Goal: Feedback & Contribution: Leave review/rating

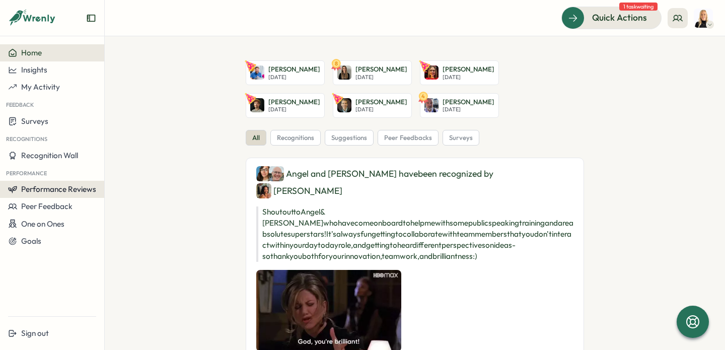
click at [68, 188] on span "Performance Reviews" at bounding box center [58, 189] width 75 height 10
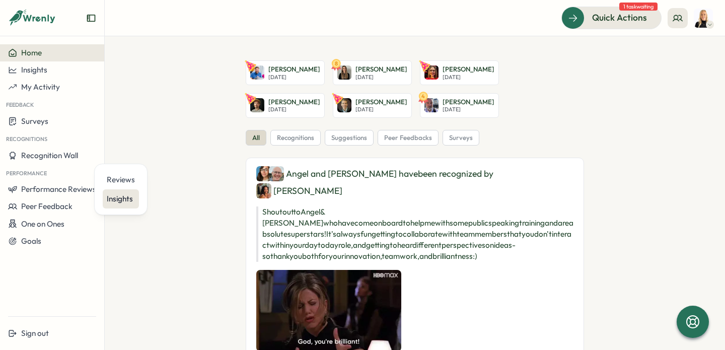
click at [121, 201] on div "Insights" at bounding box center [121, 198] width 28 height 11
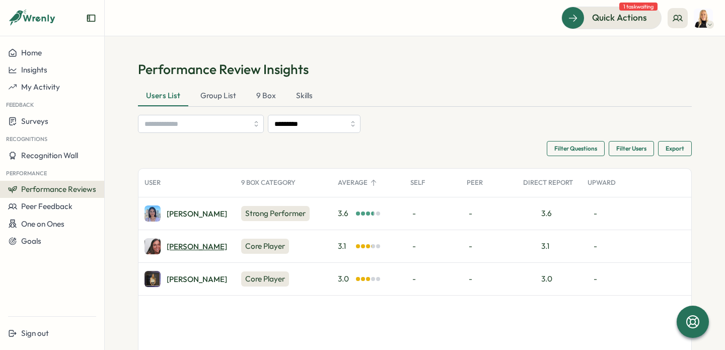
click at [177, 245] on div "Eliza S." at bounding box center [197, 247] width 60 height 8
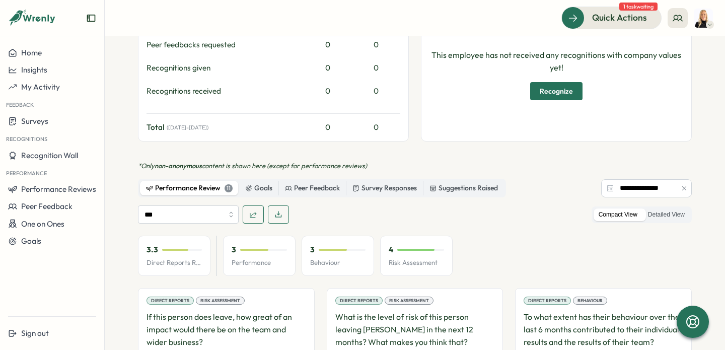
scroll to position [452, 0]
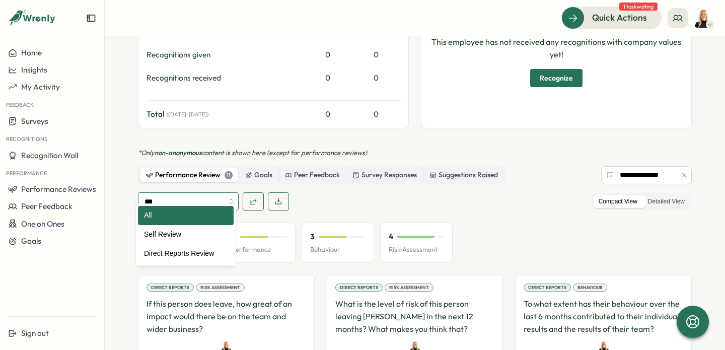
click at [214, 192] on input "***" at bounding box center [188, 201] width 101 height 18
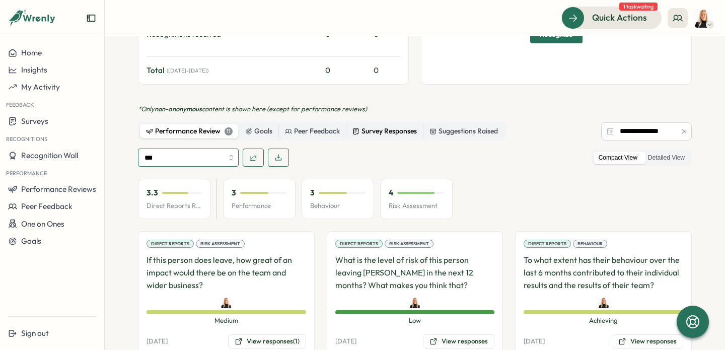
scroll to position [438, 0]
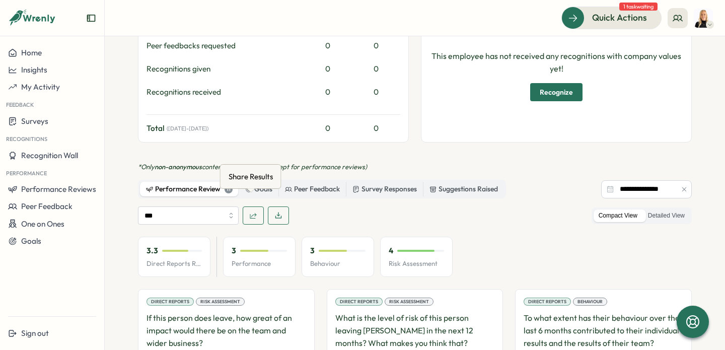
click at [249, 209] on span "button" at bounding box center [253, 215] width 8 height 17
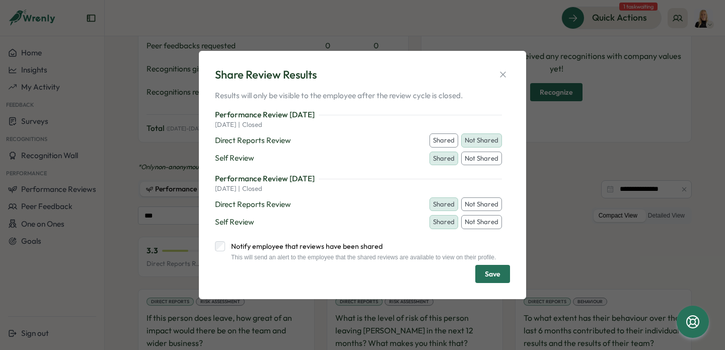
click at [440, 134] on button "Shared" at bounding box center [443, 140] width 29 height 14
click at [491, 272] on span "Save" at bounding box center [493, 273] width 16 height 17
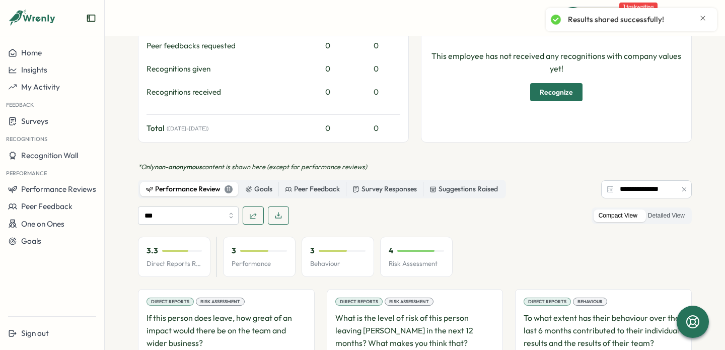
scroll to position [0, 0]
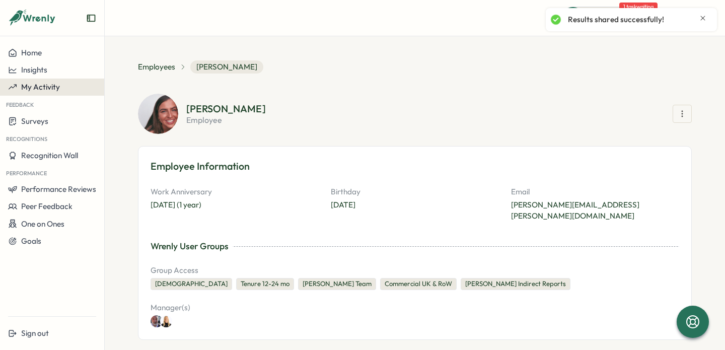
click at [39, 88] on span "My Activity" at bounding box center [40, 87] width 39 height 10
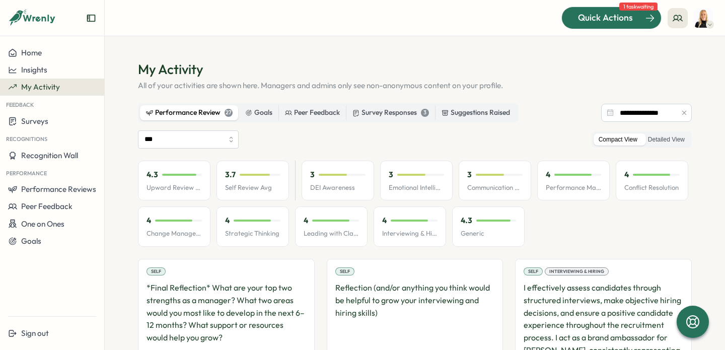
click at [619, 14] on span "Quick Actions" at bounding box center [605, 17] width 55 height 13
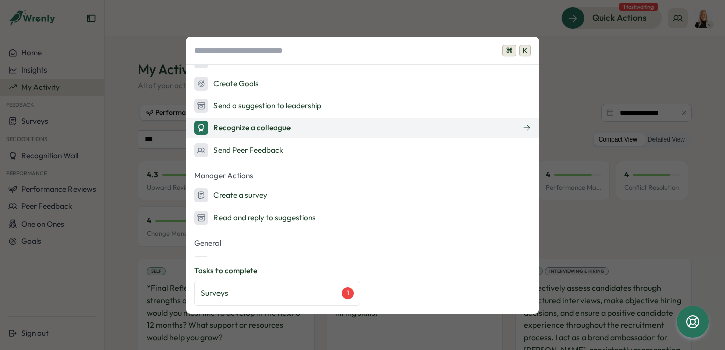
scroll to position [121, 0]
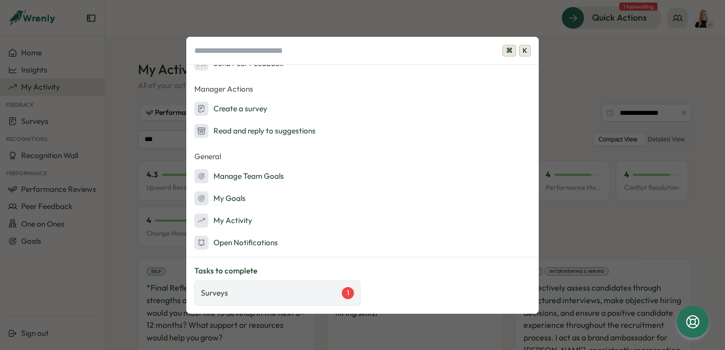
click at [261, 290] on div "Surveys 1" at bounding box center [277, 293] width 153 height 12
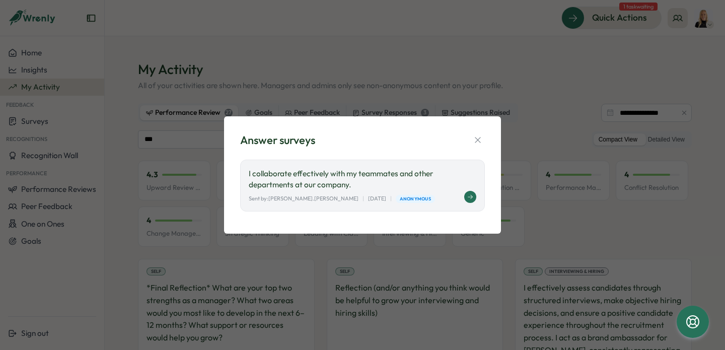
click at [390, 174] on p "I collaborate effectively with my teammates and other departments at our compan…" at bounding box center [362, 179] width 227 height 22
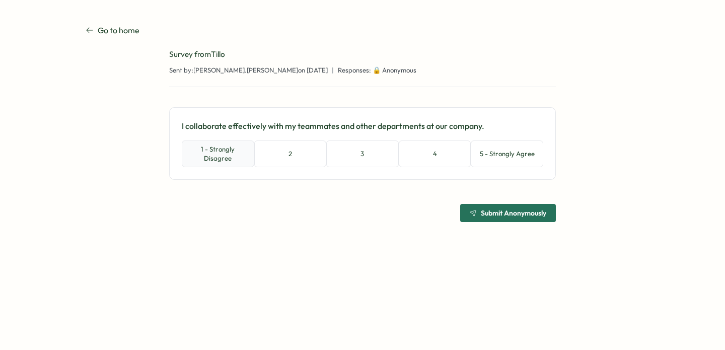
click at [214, 159] on button "1 - Strongly Disagree" at bounding box center [218, 153] width 72 height 27
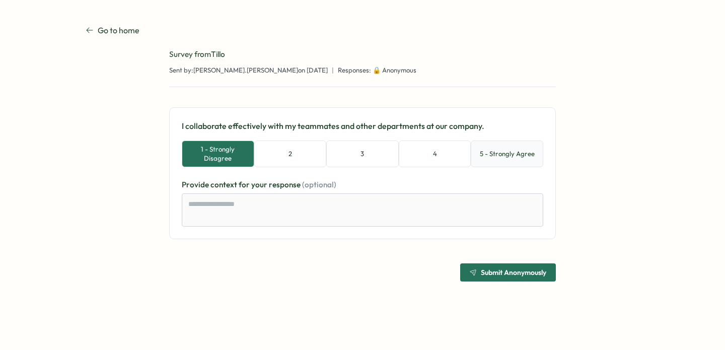
click at [495, 160] on button "5 - Strongly Agree" at bounding box center [507, 153] width 72 height 27
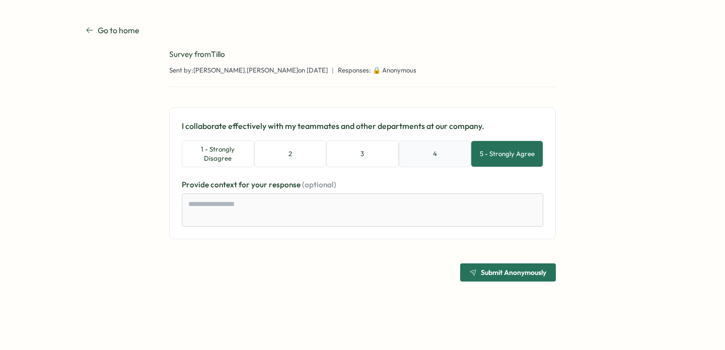
click at [437, 154] on button "4" at bounding box center [435, 153] width 72 height 27
type textarea "*"
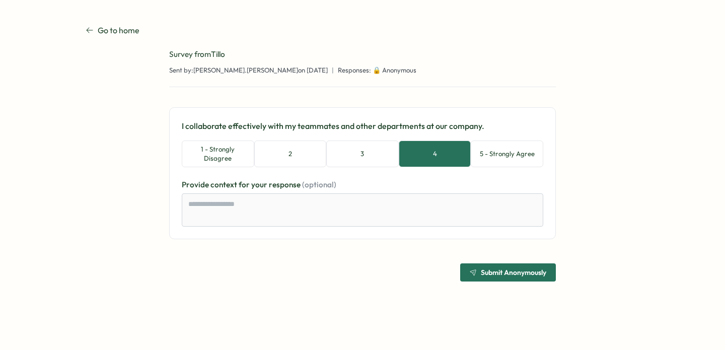
click at [501, 273] on span "Submit Anonymously" at bounding box center [513, 272] width 65 height 7
